Goal: Task Accomplishment & Management: Manage account settings

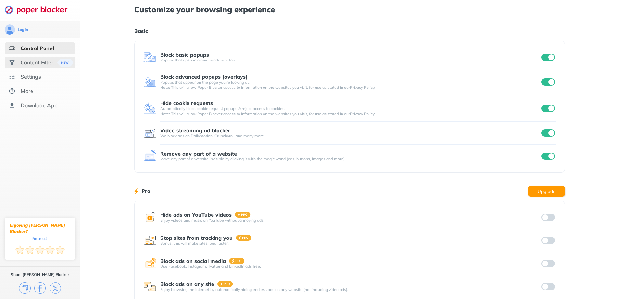
click at [42, 64] on div "Content Filter" at bounding box center [37, 62] width 33 height 7
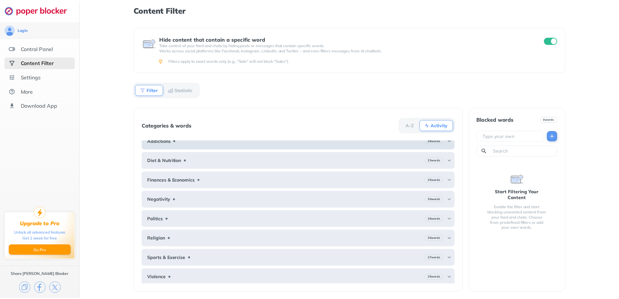
scroll to position [9, 0]
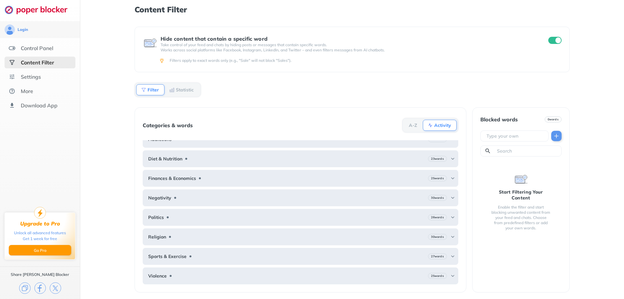
click at [527, 135] on input "text" at bounding box center [516, 136] width 60 height 7
type input "Ad Blocker"
click at [556, 135] on img at bounding box center [556, 136] width 7 height 7
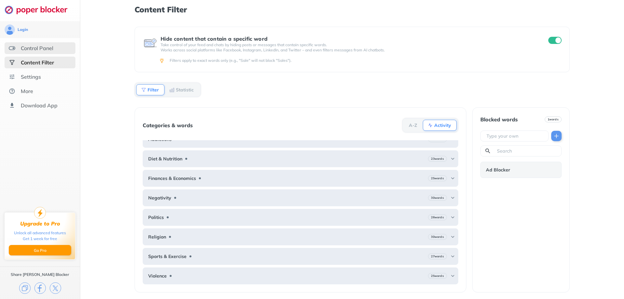
click at [51, 48] on div "Control Panel" at bounding box center [37, 48] width 33 height 7
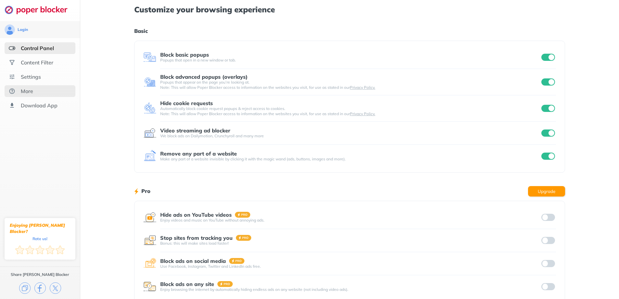
click at [37, 91] on div "More" at bounding box center [40, 91] width 71 height 12
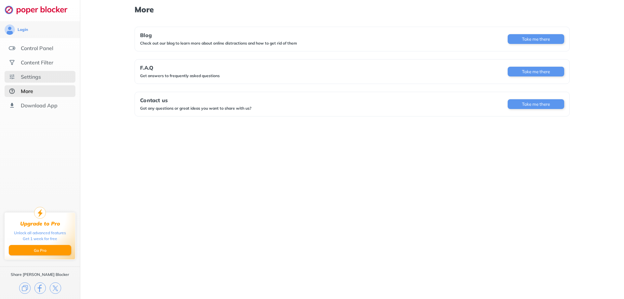
click at [38, 73] on div "Settings" at bounding box center [40, 77] width 71 height 12
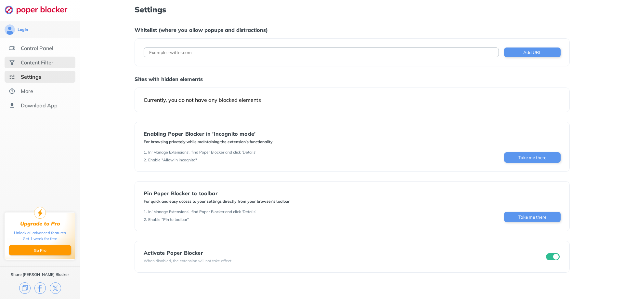
click at [55, 63] on div "Content Filter" at bounding box center [40, 63] width 71 height 12
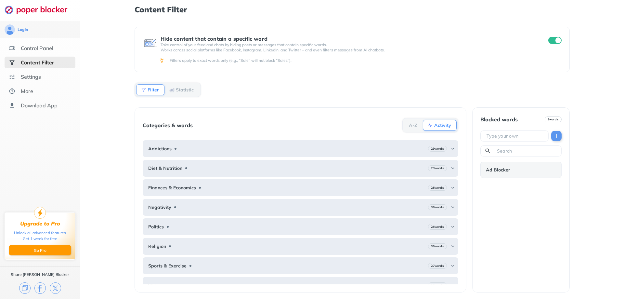
click at [182, 88] on b "Statistic" at bounding box center [185, 90] width 18 height 4
